Goal: Entertainment & Leisure: Consume media (video, audio)

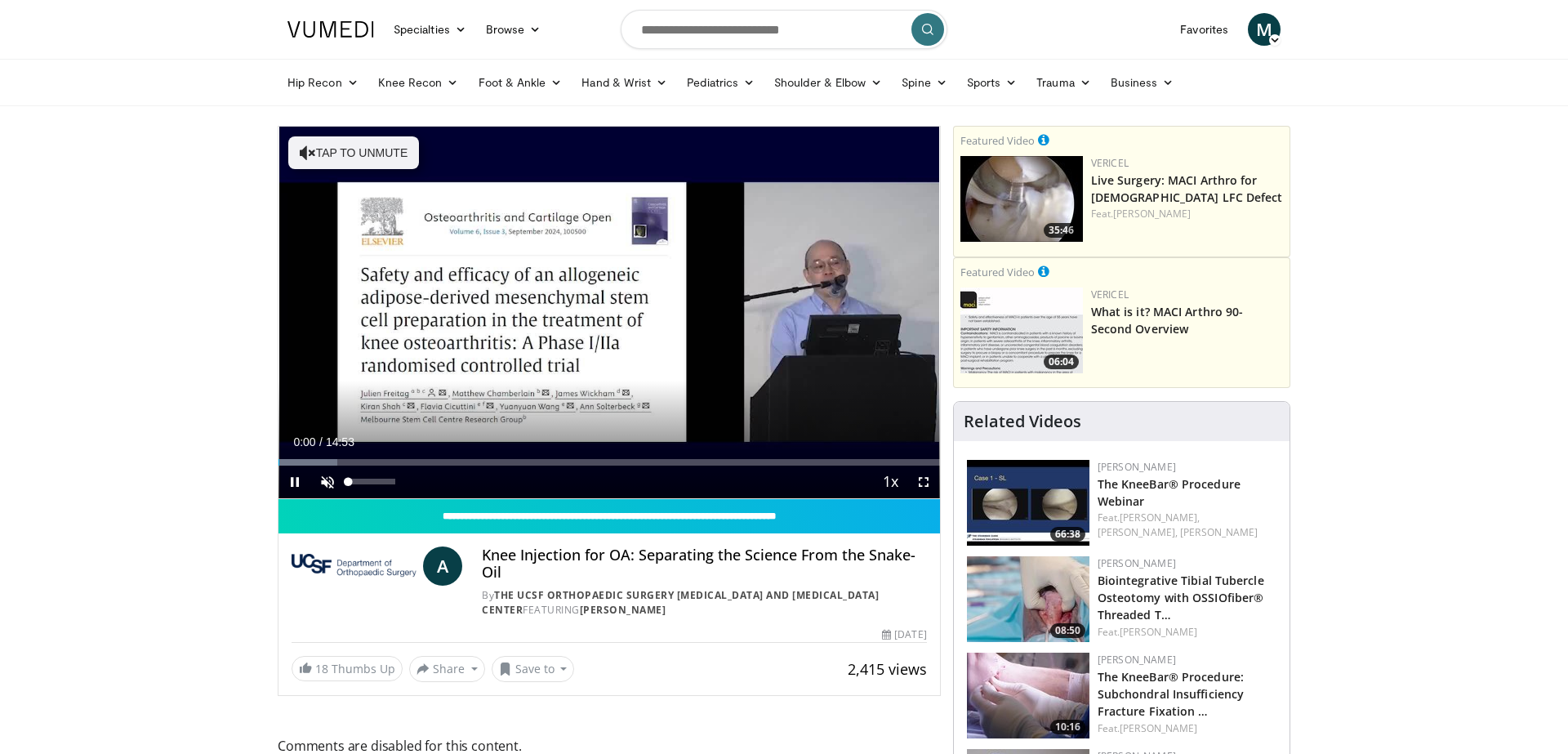
click at [331, 481] on span "Video Player" at bounding box center [327, 481] width 32 height 32
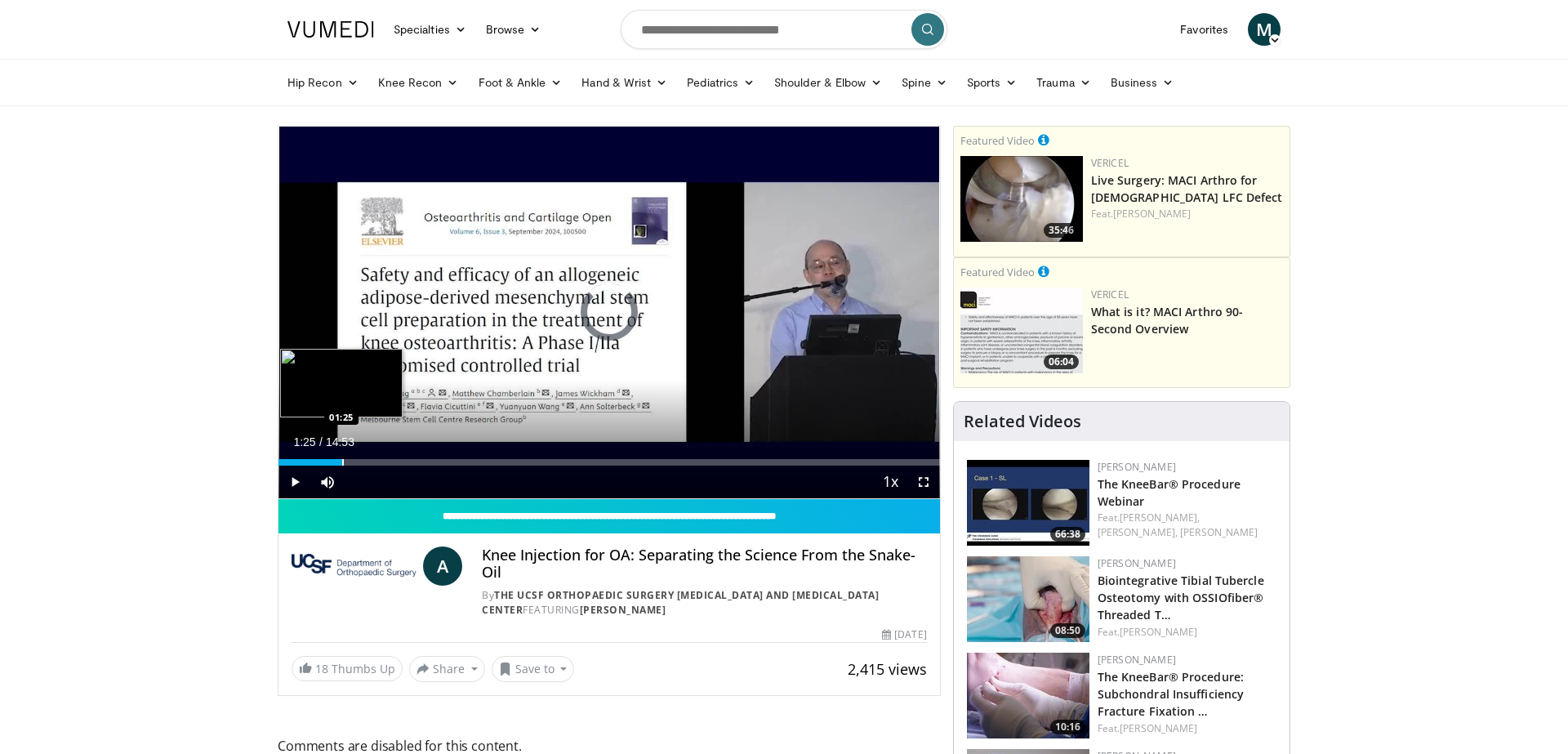
drag, startPoint x: 306, startPoint y: 463, endPoint x: 343, endPoint y: 463, distance: 37.0
click at [343, 463] on div "Progress Bar" at bounding box center [343, 462] width 2 height 6
drag, startPoint x: 345, startPoint y: 463, endPoint x: 356, endPoint y: 462, distance: 11.0
click at [356, 462] on div "Progress Bar" at bounding box center [356, 462] width 2 height 6
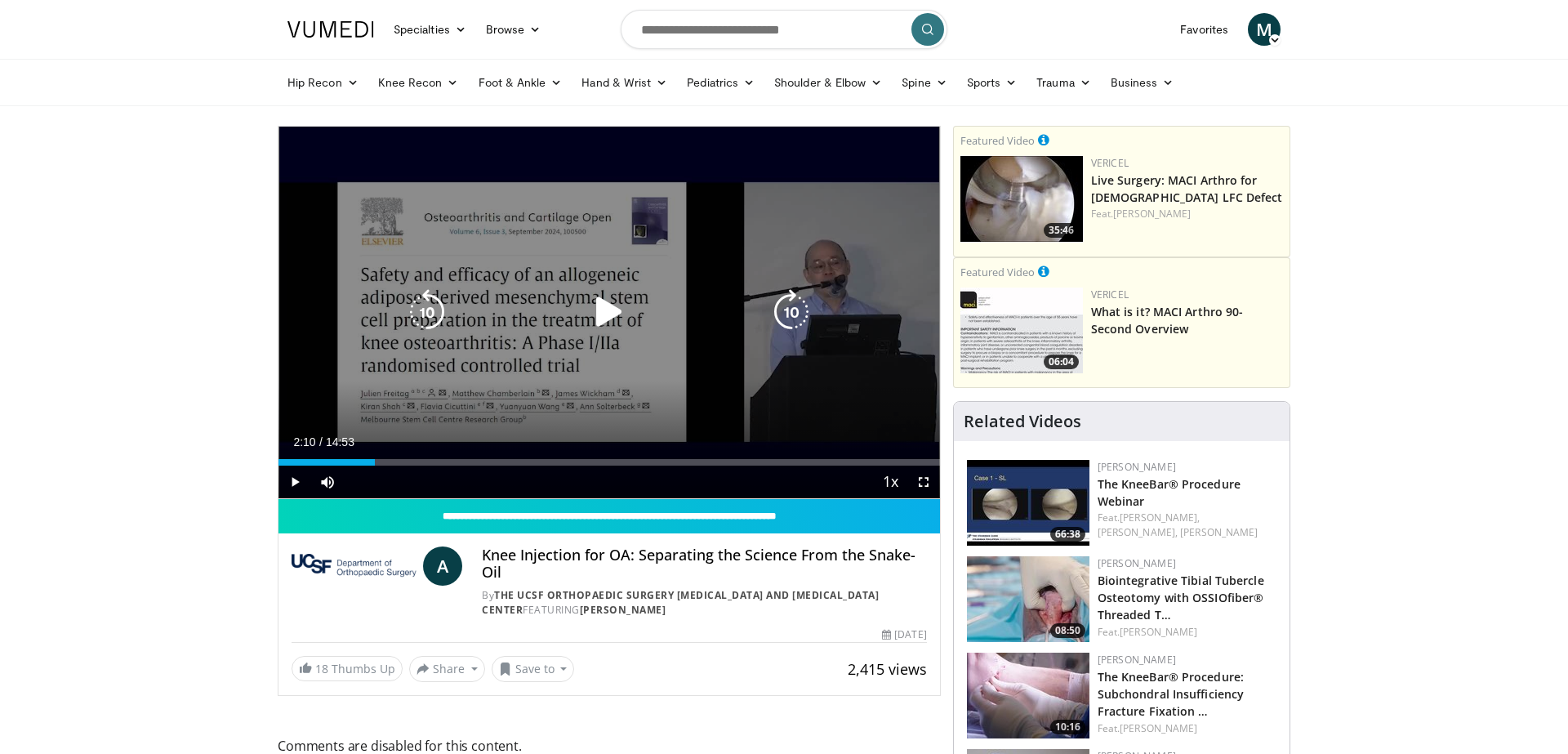
drag, startPoint x: 365, startPoint y: 464, endPoint x: 377, endPoint y: 466, distance: 12.2
click at [377, 466] on div "Current Time 2:10 / Duration 14:53 Play Skip Backward Skip Forward Mute 0% Load…" at bounding box center [609, 481] width 662 height 32
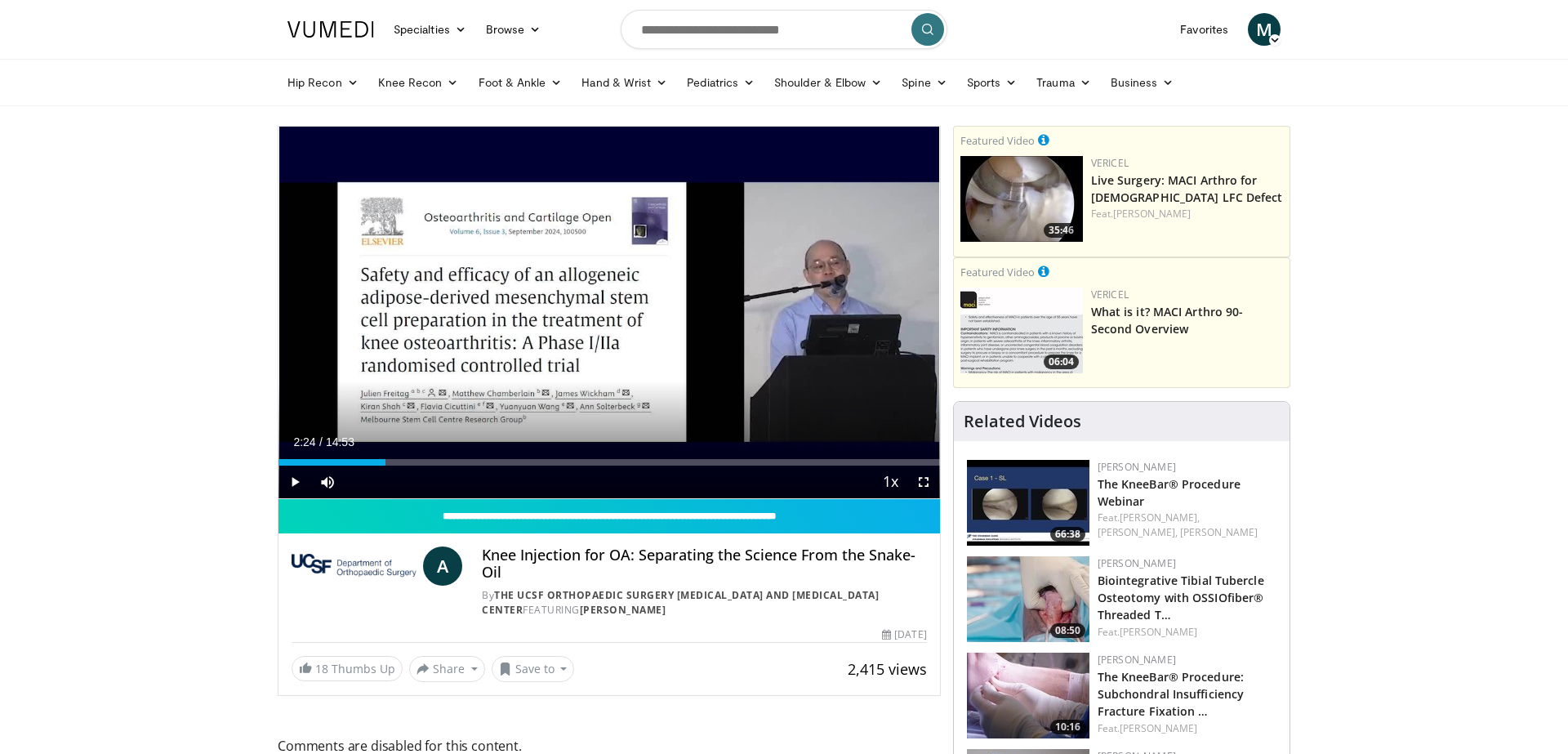
drag, startPoint x: 375, startPoint y: 464, endPoint x: 385, endPoint y: 465, distance: 10.0
click at [385, 465] on div "Current Time 2:24 / Duration 14:53 Play Skip Backward Skip Forward Mute 0% Load…" at bounding box center [609, 481] width 662 height 32
drag, startPoint x: 386, startPoint y: 465, endPoint x: 398, endPoint y: 468, distance: 12.4
click at [398, 468] on div "Current Time 2:26 / Duration 14:53 Pause Skip Backward Skip Forward Mute 0% Loa…" at bounding box center [609, 481] width 662 height 32
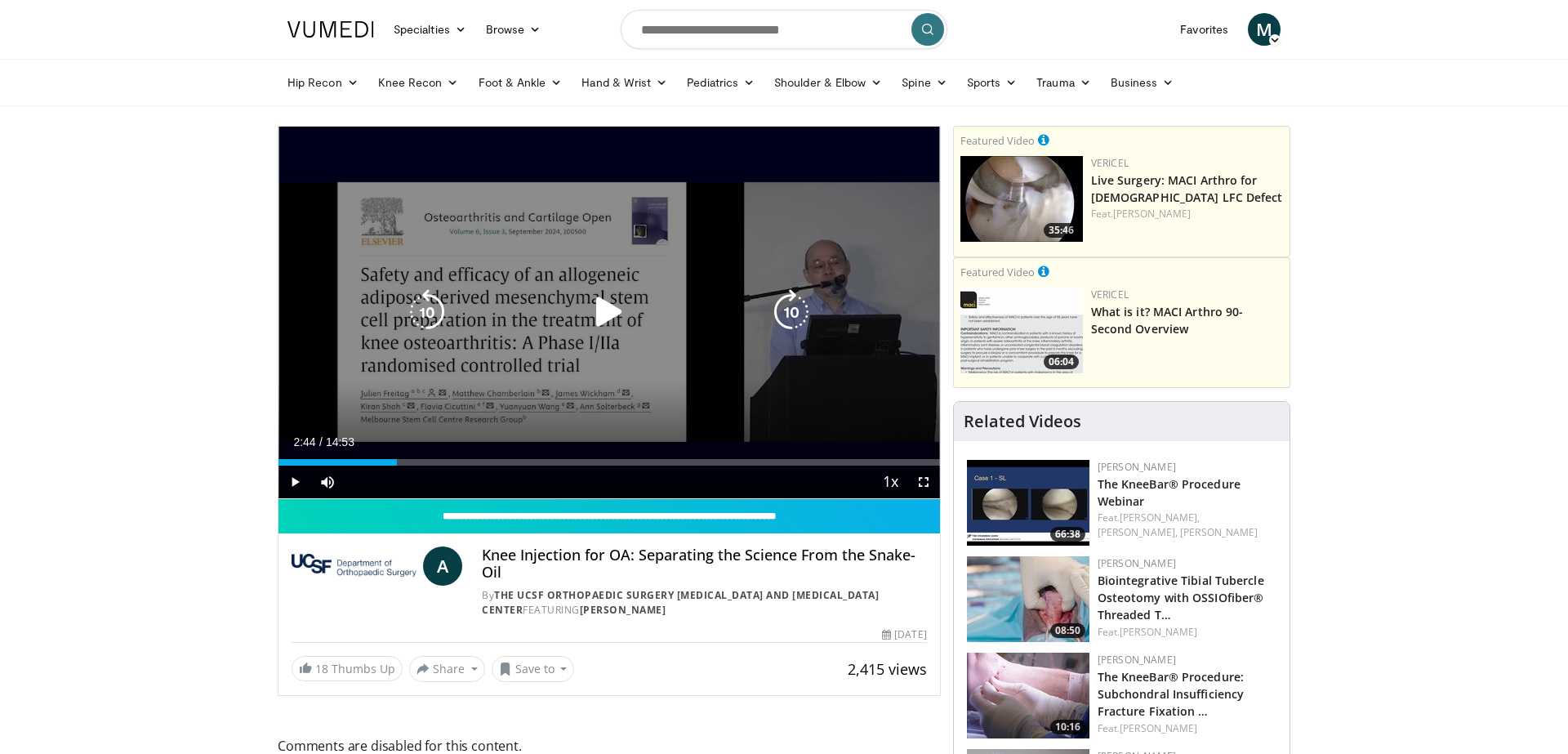
drag, startPoint x: 391, startPoint y: 465, endPoint x: 405, endPoint y: 467, distance: 14.1
click at [404, 467] on div "Current Time 2:44 / Duration 14:53 Play Skip Backward Skip Forward Mute 0% Load…" at bounding box center [609, 481] width 662 height 32
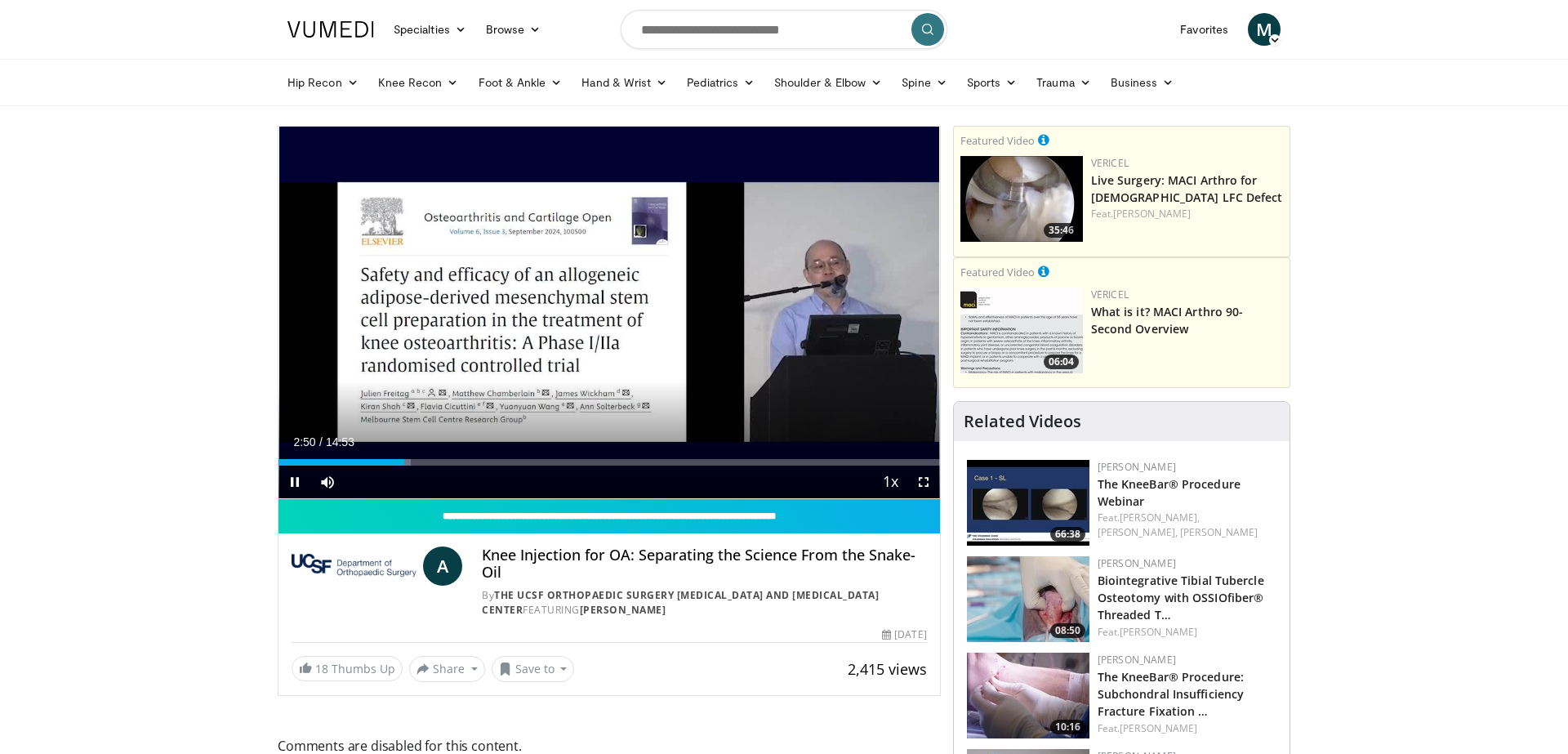
drag, startPoint x: 406, startPoint y: 466, endPoint x: 415, endPoint y: 466, distance: 9.0
click at [415, 466] on div "Current Time 2:50 / Duration 14:53 Pause Skip Backward Skip Forward Mute 0% Loa…" at bounding box center [609, 481] width 662 height 32
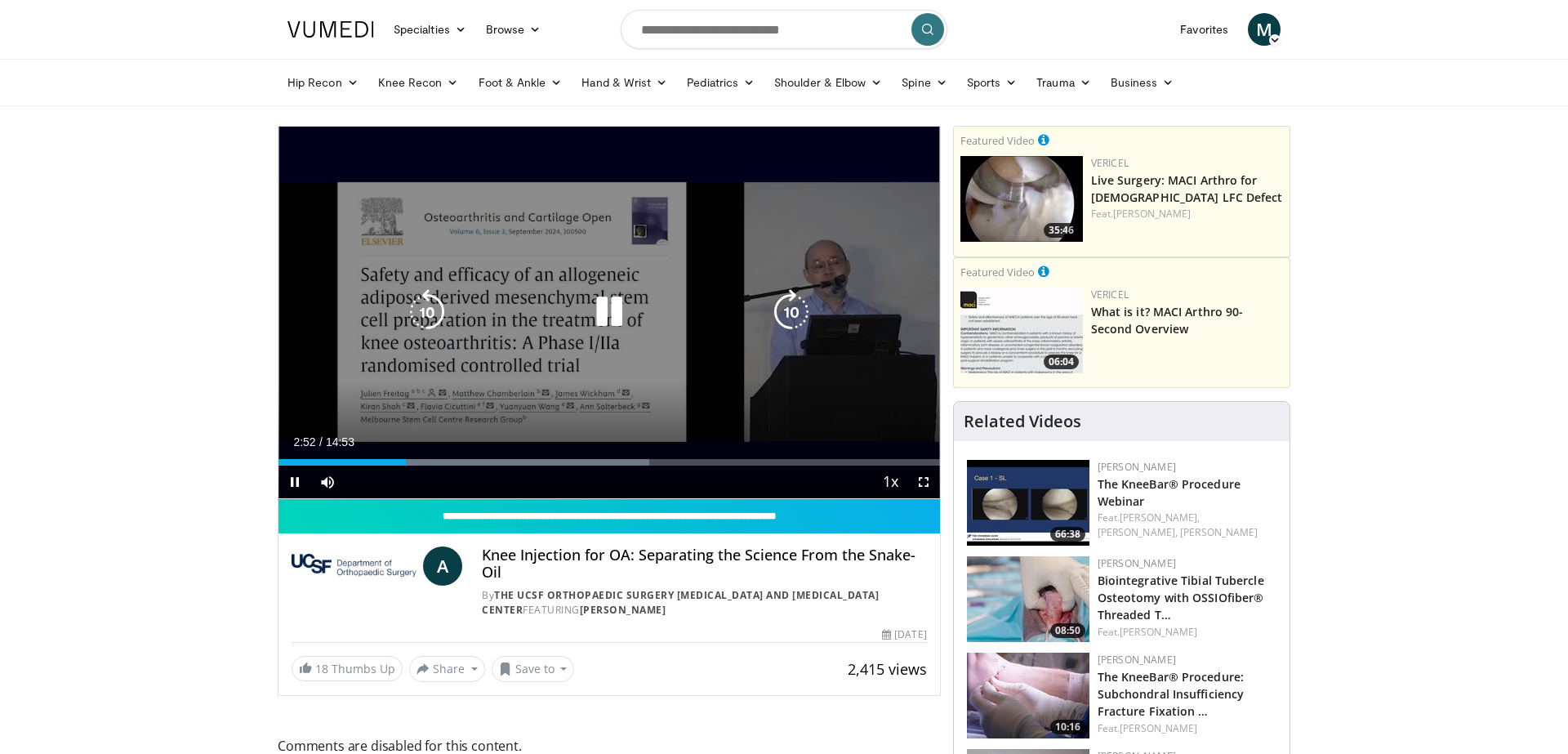
click at [413, 466] on div "Current Time 2:52 / Duration 14:53 Pause Skip Backward Skip Forward Mute 0% Loa…" at bounding box center [609, 481] width 662 height 32
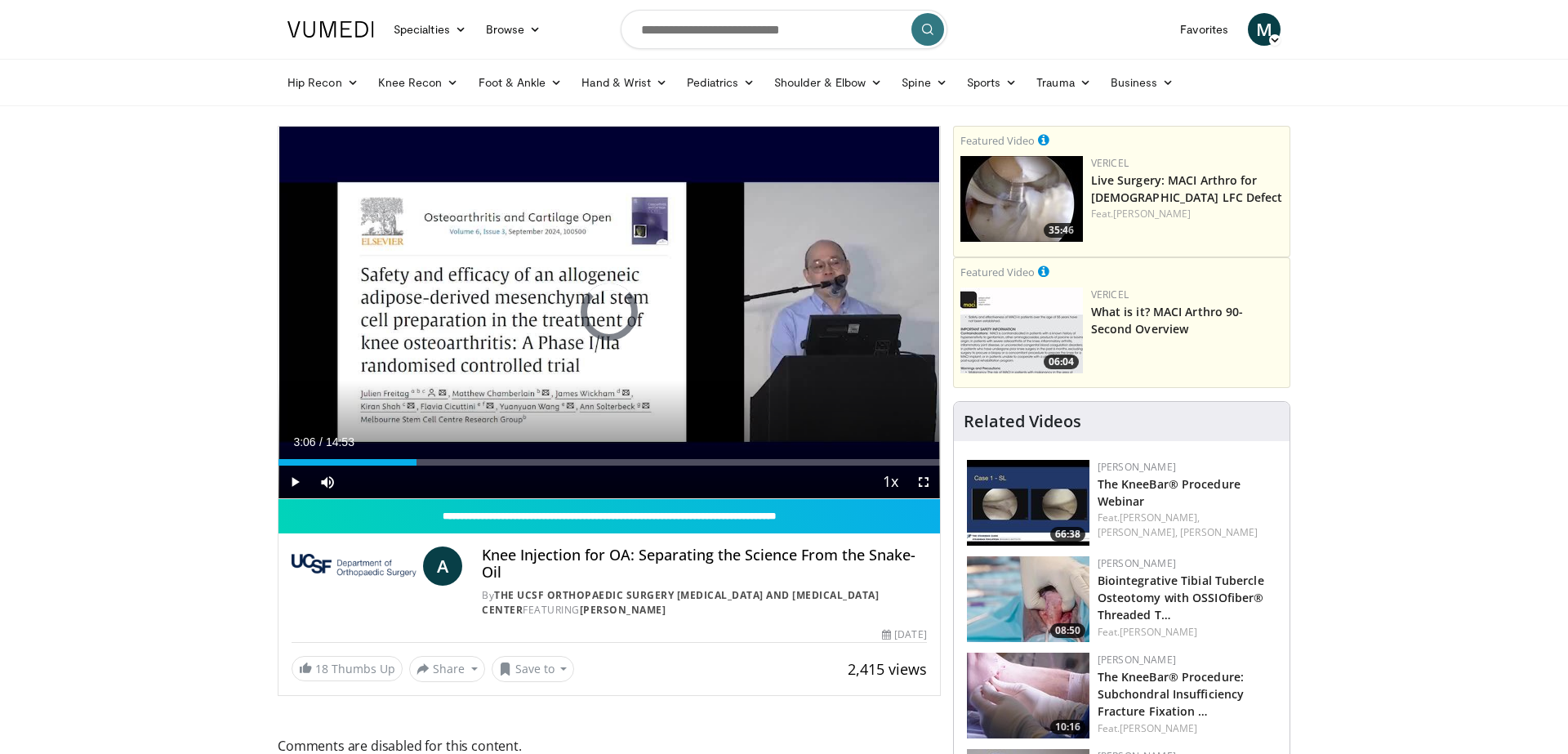
drag, startPoint x: 403, startPoint y: 463, endPoint x: 418, endPoint y: 465, distance: 15.1
click at [0, 0] on div "Progress Bar" at bounding box center [0, 0] width 0 height 0
click at [422, 465] on div "Current Time 3:08 / Duration 14:53 Play Skip Backward Skip Forward Mute 0% Load…" at bounding box center [609, 481] width 662 height 32
drag, startPoint x: 415, startPoint y: 463, endPoint x: 509, endPoint y: 468, distance: 94.1
click at [511, 468] on div "Current Time 4:12 / Duration 14:53 Play Skip Backward Skip Forward Mute 0% Load…" at bounding box center [609, 481] width 662 height 32
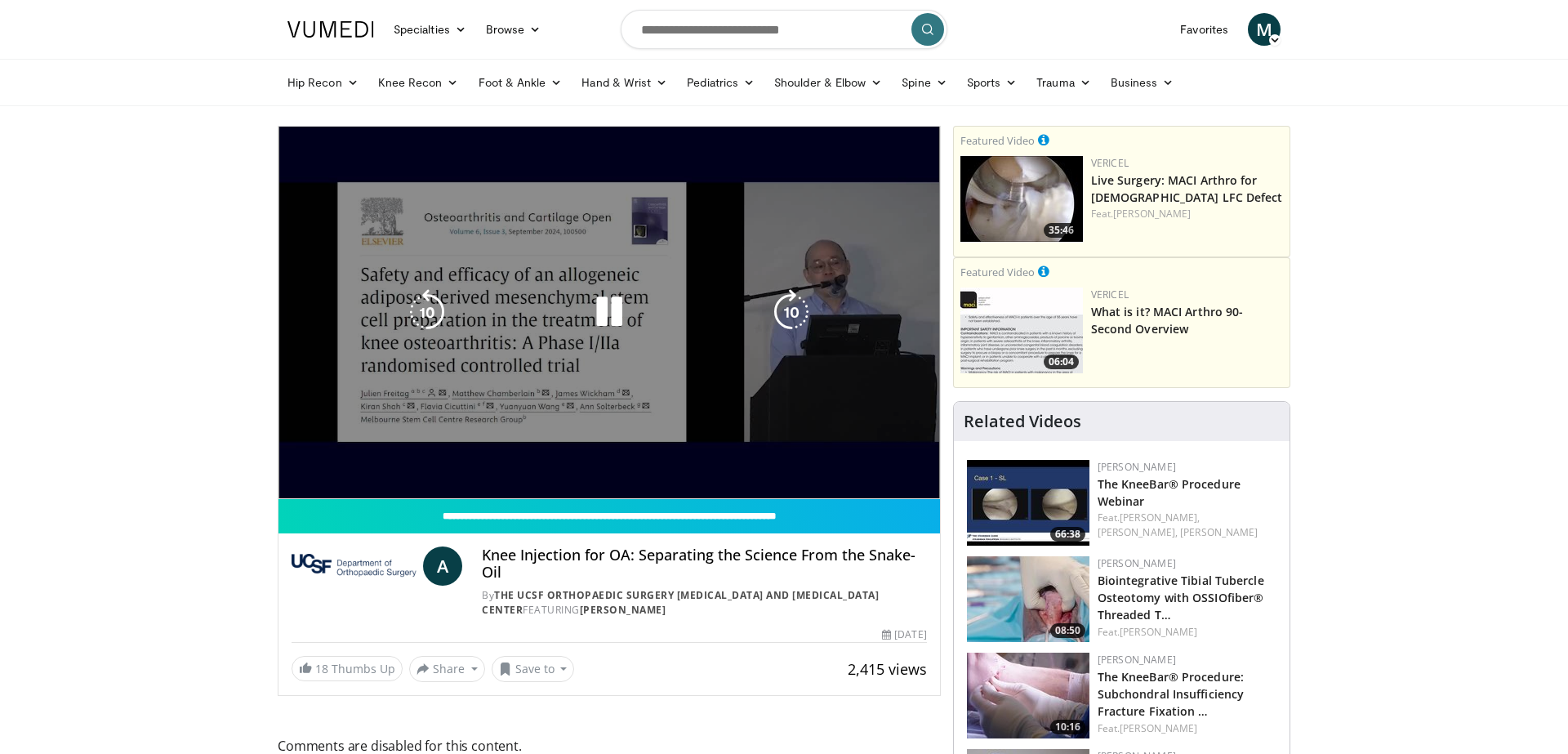
drag, startPoint x: 506, startPoint y: 465, endPoint x: 517, endPoint y: 466, distance: 11.0
click at [518, 499] on div "Current Time 5:13 / Duration 14:53 Pause Skip Backward Skip Forward Mute 0% Loa…" at bounding box center [609, 514] width 662 height 32
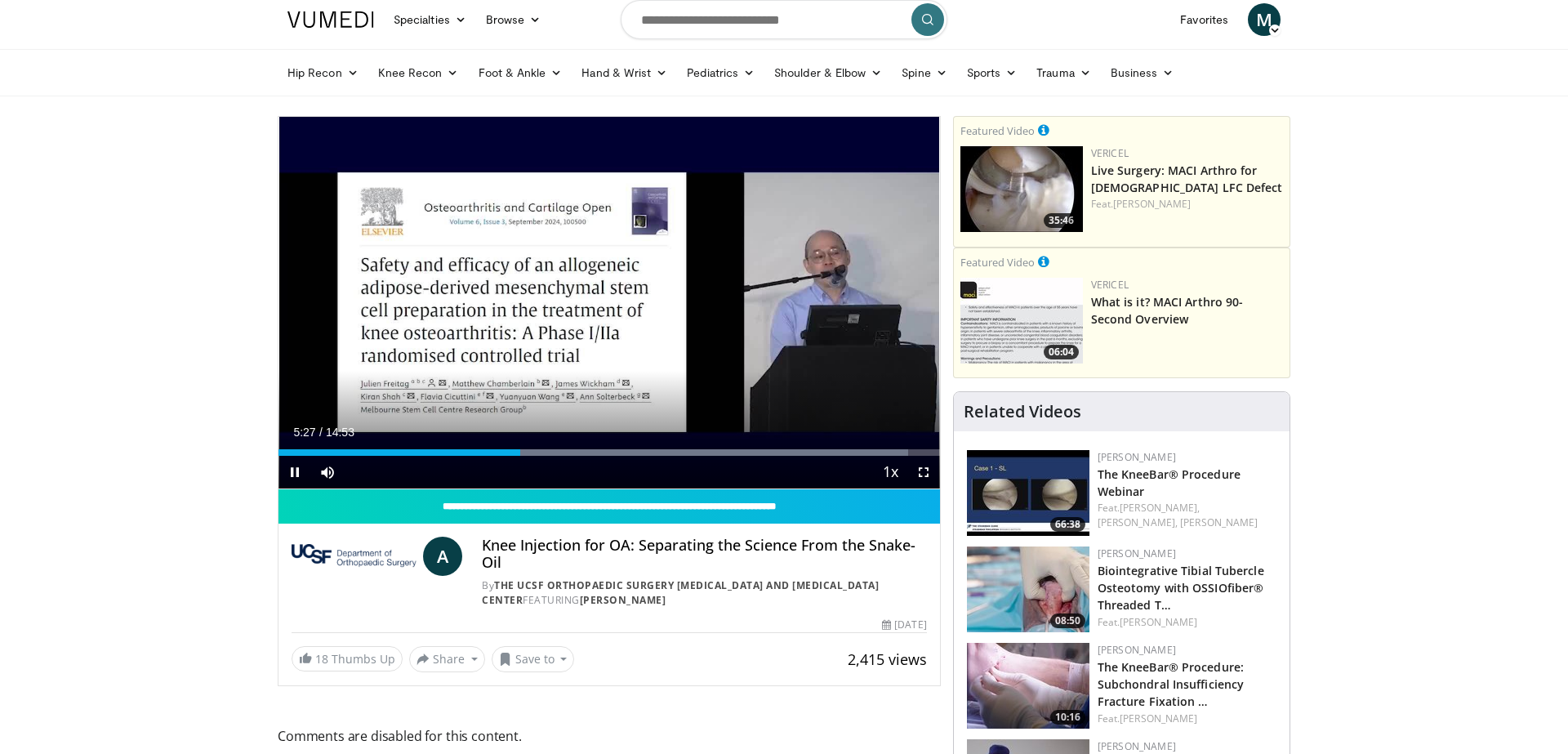
scroll to position [16, 0]
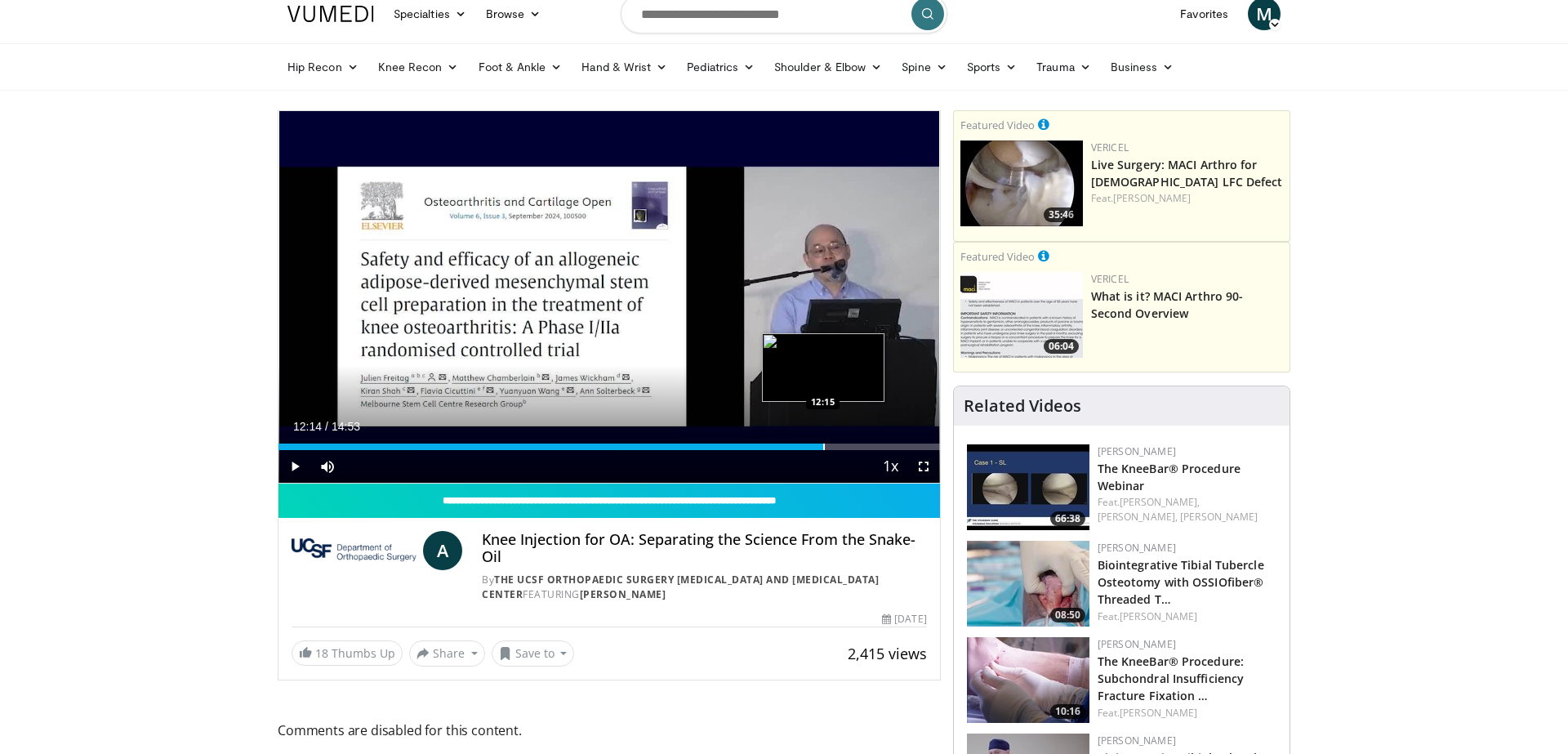
drag, startPoint x: 530, startPoint y: 446, endPoint x: 823, endPoint y: 449, distance: 293.0
click at [823, 449] on div "Progress Bar" at bounding box center [824, 446] width 2 height 6
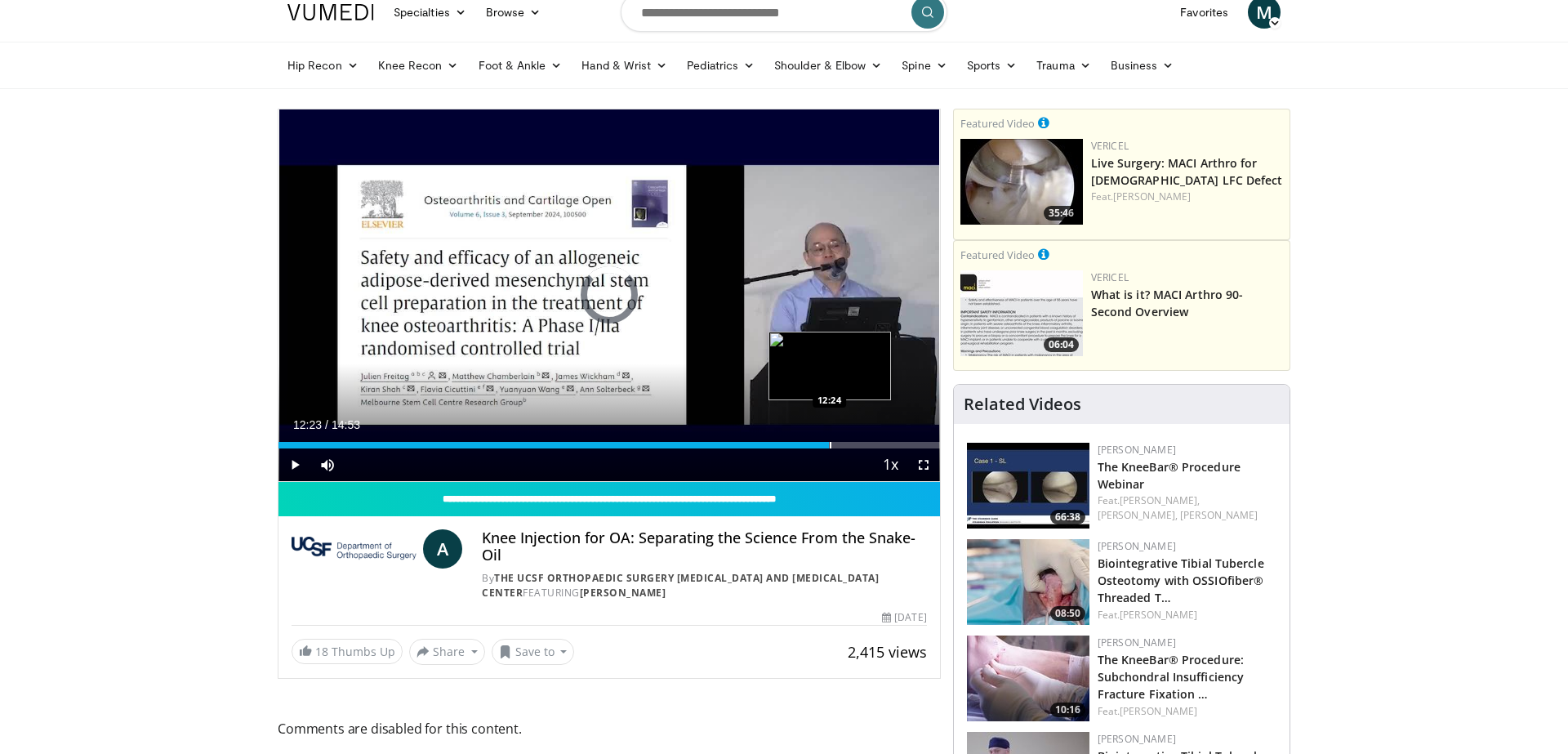
scroll to position [13, 3]
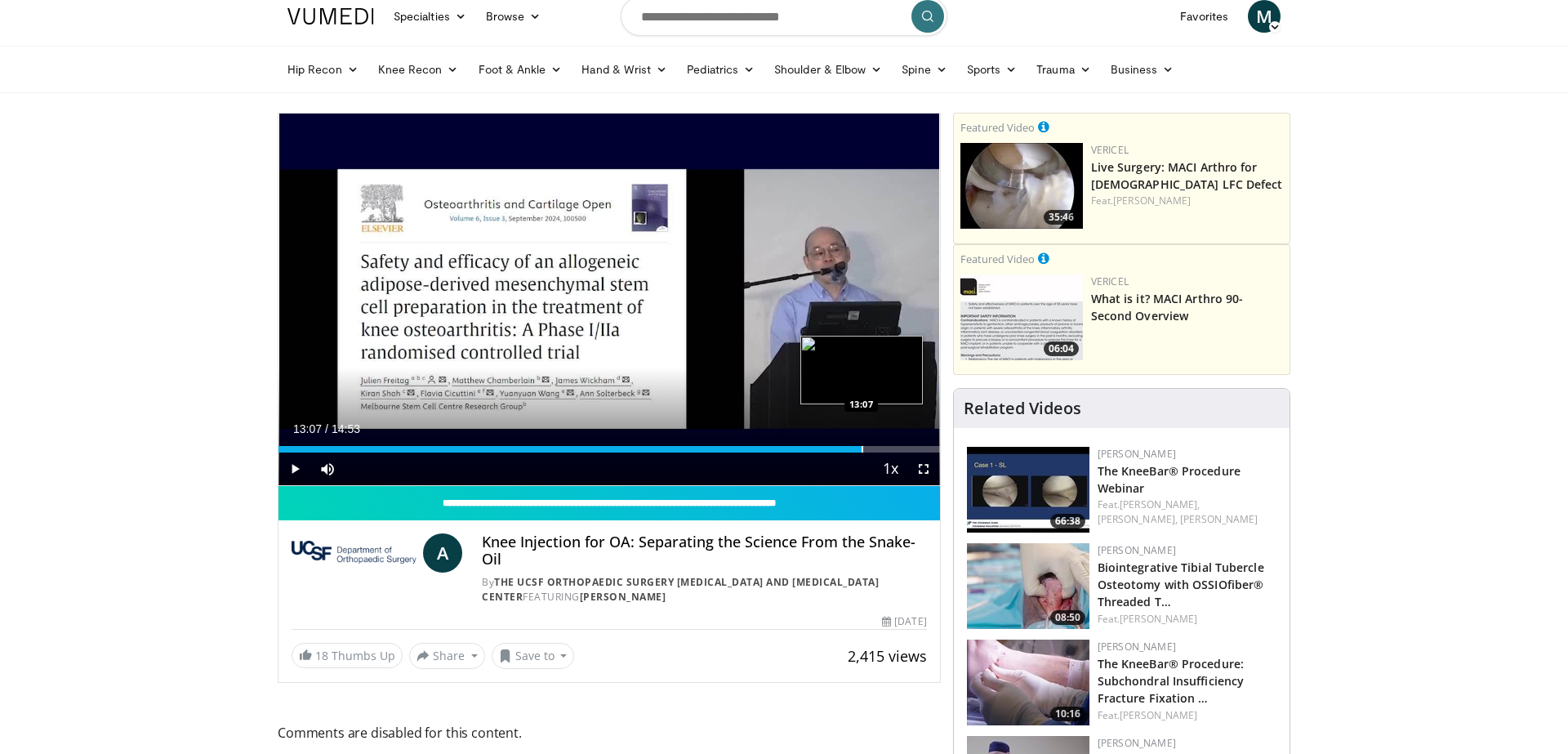
drag, startPoint x: 827, startPoint y: 442, endPoint x: 857, endPoint y: 447, distance: 30.4
click at [862, 446] on div "Progress Bar" at bounding box center [863, 449] width 2 height 6
drag, startPoint x: 857, startPoint y: 448, endPoint x: 903, endPoint y: 449, distance: 46.0
click at [903, 449] on div "Progress Bar" at bounding box center [904, 449] width 2 height 6
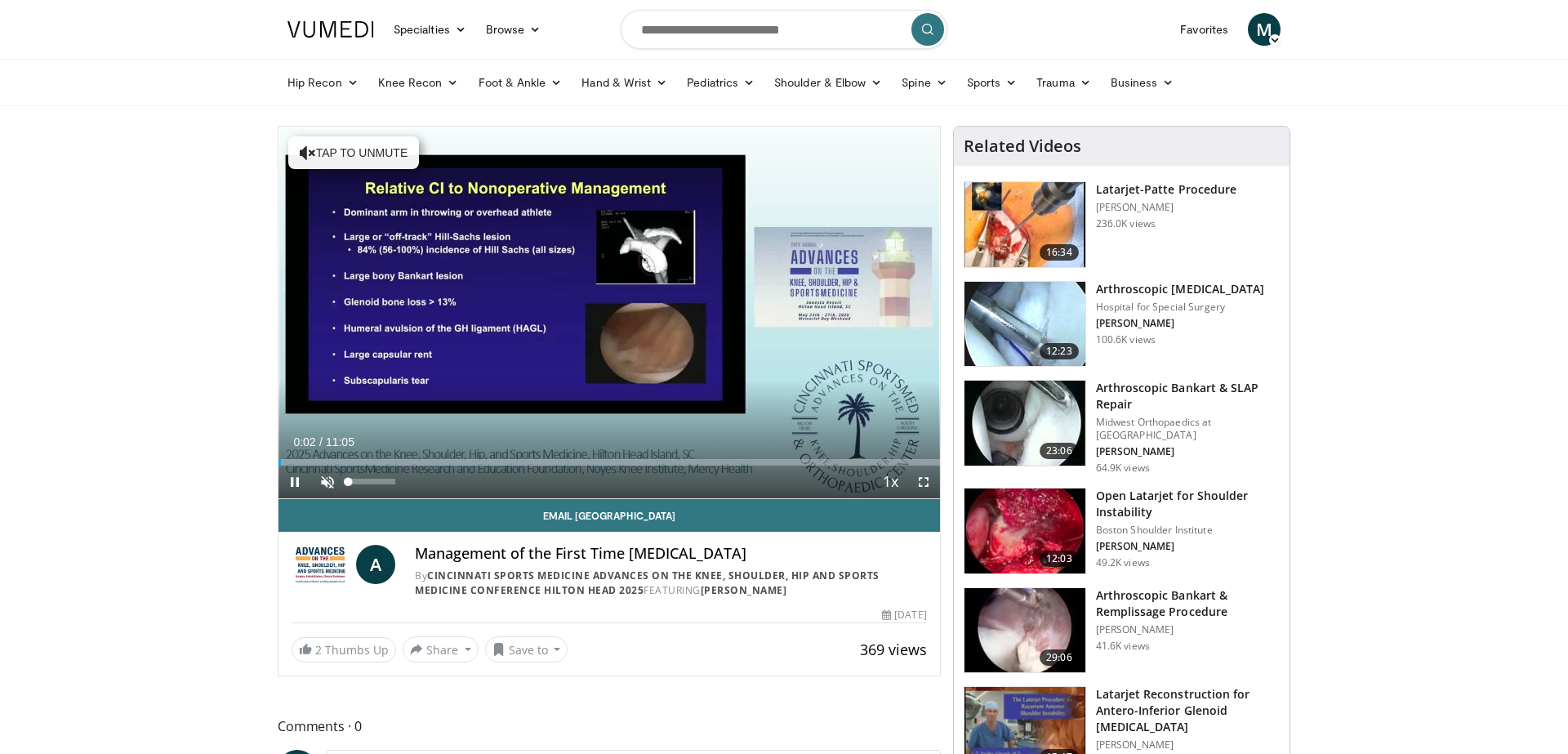
click at [326, 482] on span "Video Player" at bounding box center [327, 481] width 32 height 32
drag, startPoint x: 312, startPoint y: 462, endPoint x: 446, endPoint y: 467, distance: 134.1
click at [446, 467] on div "Current Time 2:48 / Duration 11:05 Play Skip Backward Skip Forward Mute 19% Loa…" at bounding box center [609, 481] width 662 height 32
drag, startPoint x: 449, startPoint y: 464, endPoint x: 515, endPoint y: 469, distance: 66.2
click at [515, 469] on div "Current Time 3:58 / Duration 11:05 Play Skip Backward Skip Forward Mute 19% Loa…" at bounding box center [609, 481] width 662 height 32
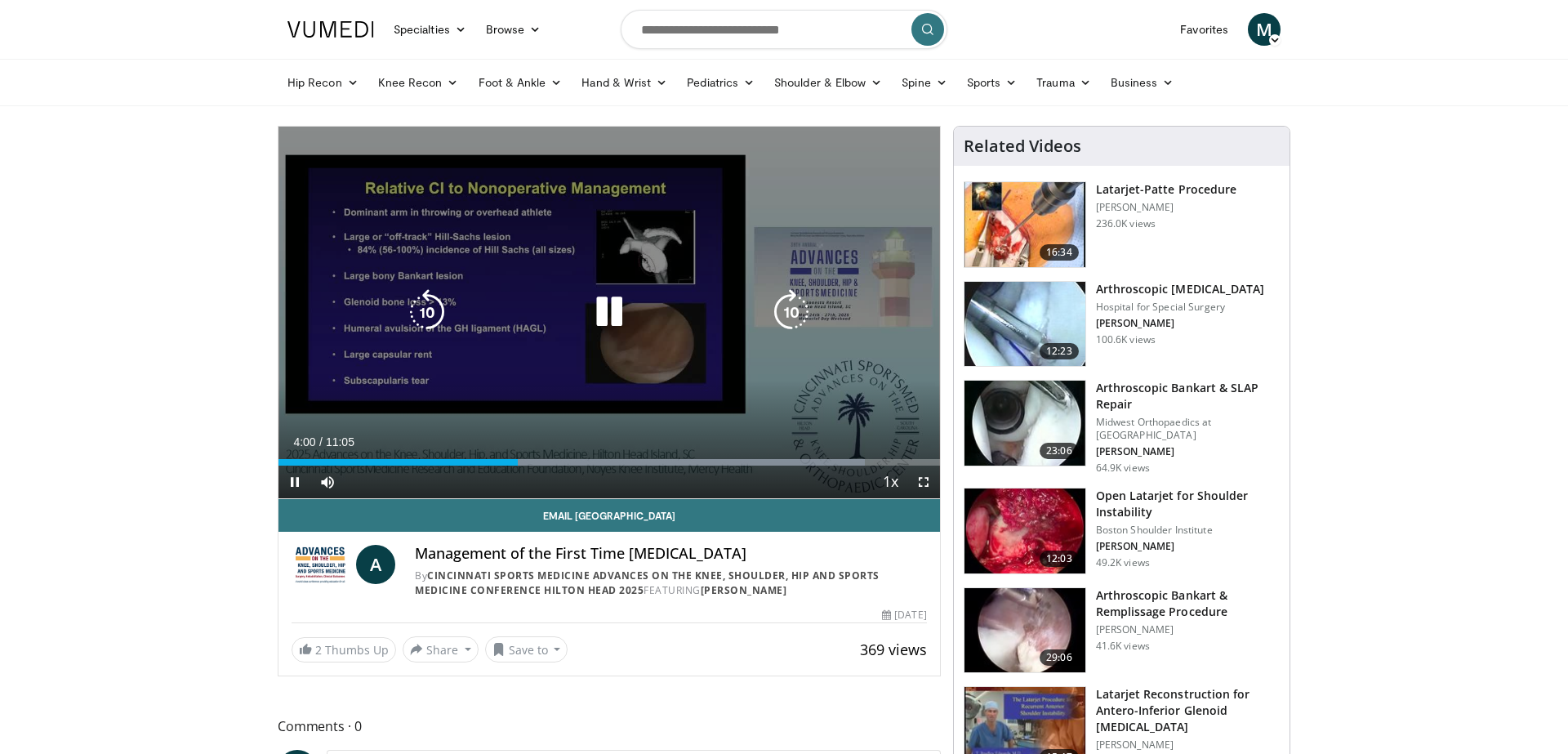
drag, startPoint x: 513, startPoint y: 466, endPoint x: 556, endPoint y: 469, distance: 43.1
click at [556, 469] on div "Current Time 4:00 / Duration 11:05 Pause Skip Backward Skip Forward Mute 19% Lo…" at bounding box center [609, 481] width 662 height 32
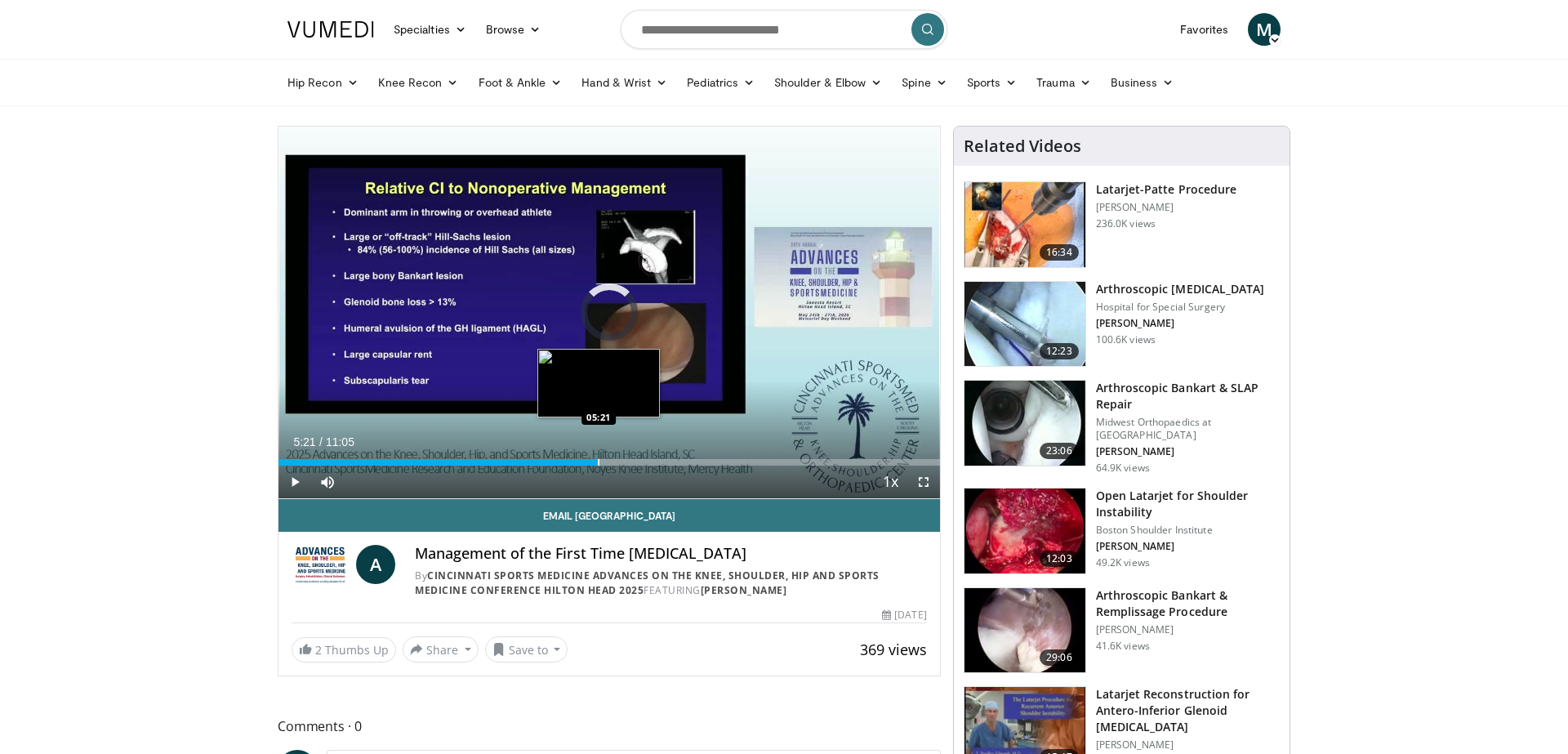
drag, startPoint x: 521, startPoint y: 463, endPoint x: 599, endPoint y: 463, distance: 78.0
click at [599, 463] on div "Progress Bar" at bounding box center [599, 462] width 2 height 6
